Goal: Understand process/instructions

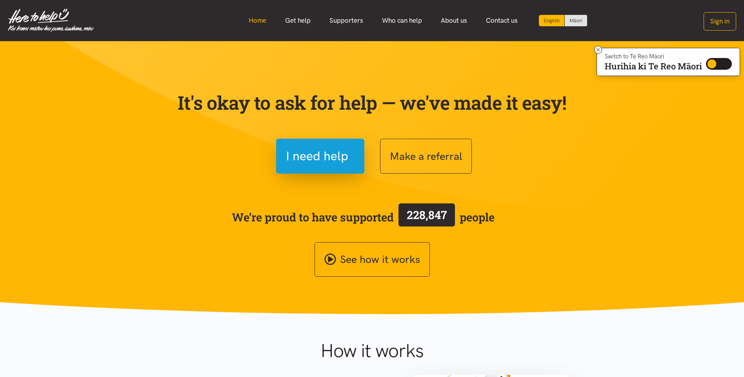
click at [262, 20] on link "Home" at bounding box center [257, 20] width 36 height 17
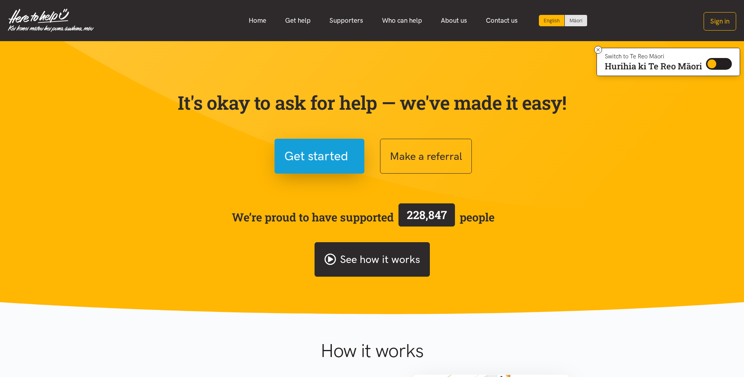
click at [358, 262] on link "See how it works" at bounding box center [372, 260] width 115 height 35
